Goal: Task Accomplishment & Management: Use online tool/utility

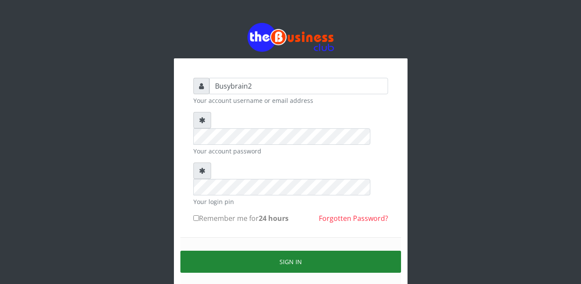
click at [310, 251] on button "Sign in" at bounding box center [291, 262] width 221 height 22
